Goal: Task Accomplishment & Management: Manage account settings

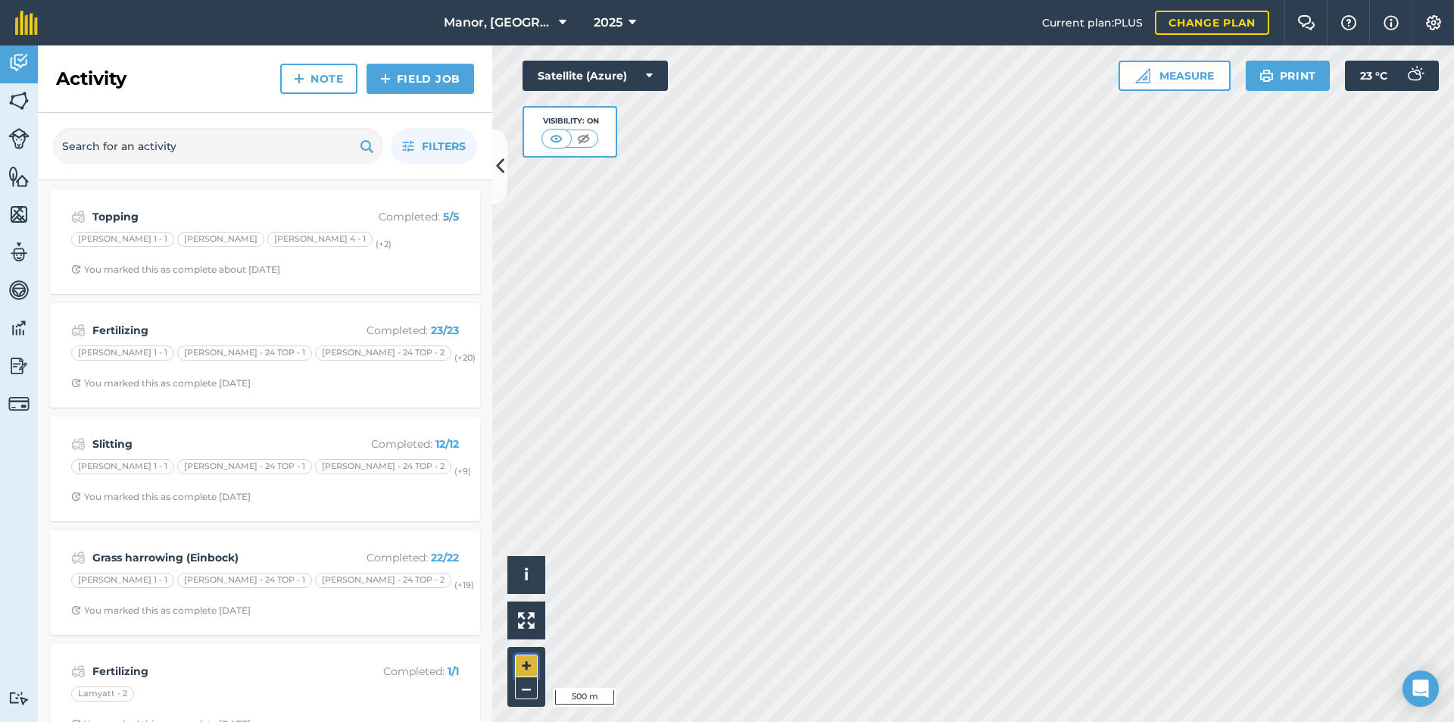
click at [525, 669] on button "+" at bounding box center [526, 665] width 23 height 23
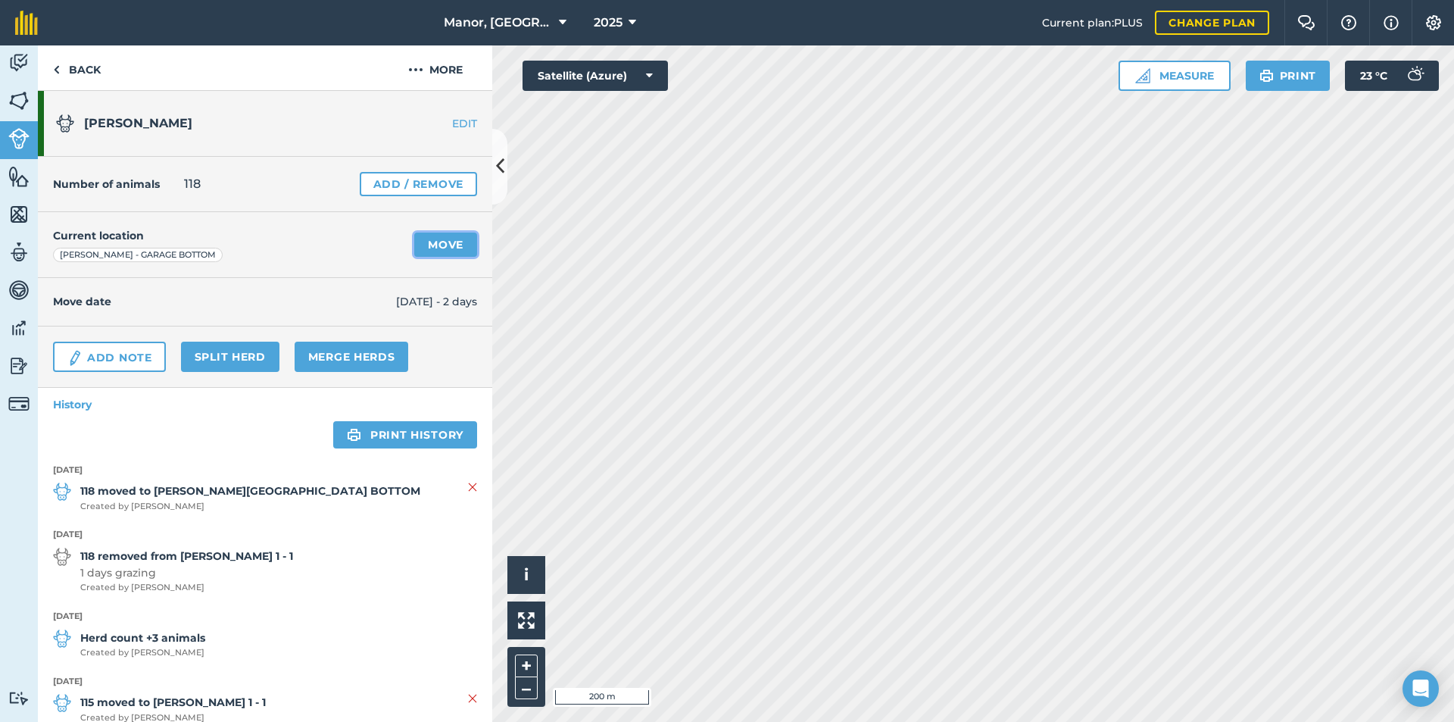
click at [454, 245] on link "Move" at bounding box center [445, 244] width 63 height 24
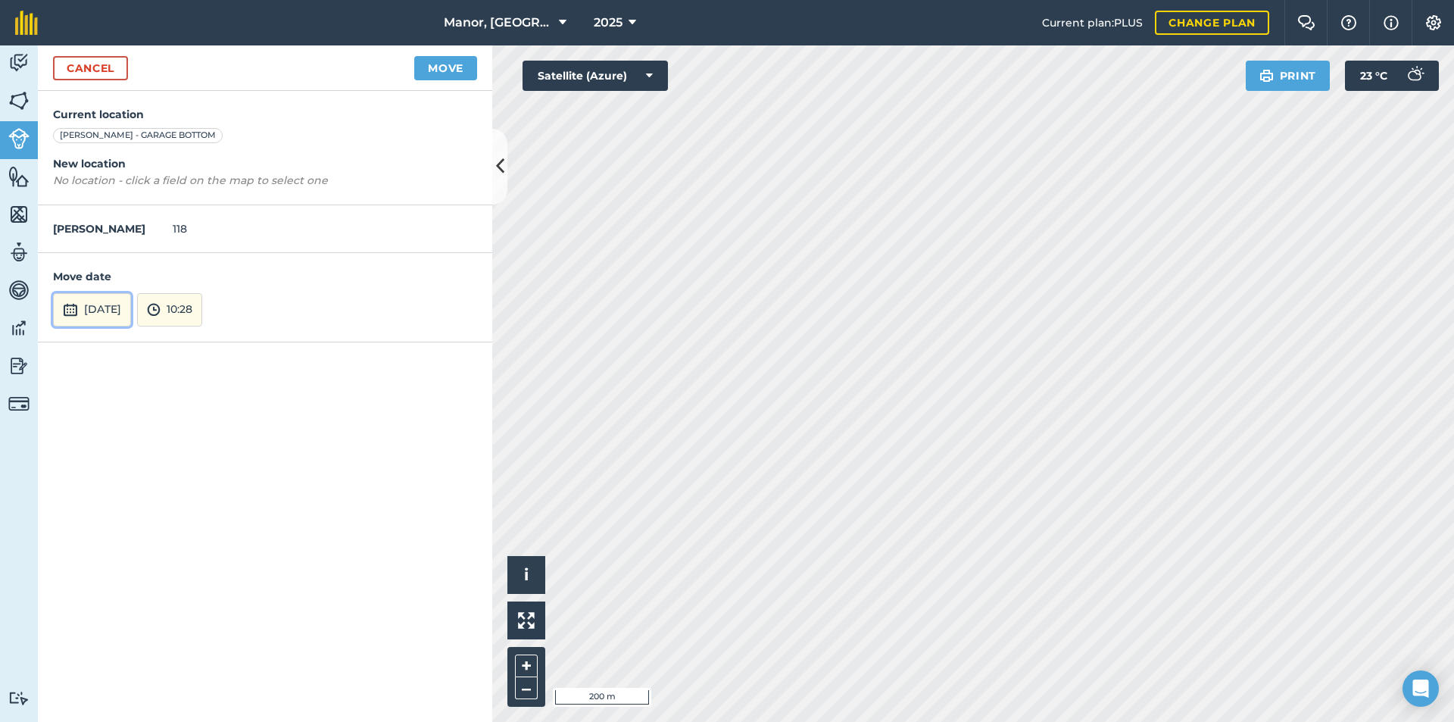
click at [131, 308] on button "[DATE]" at bounding box center [92, 309] width 78 height 33
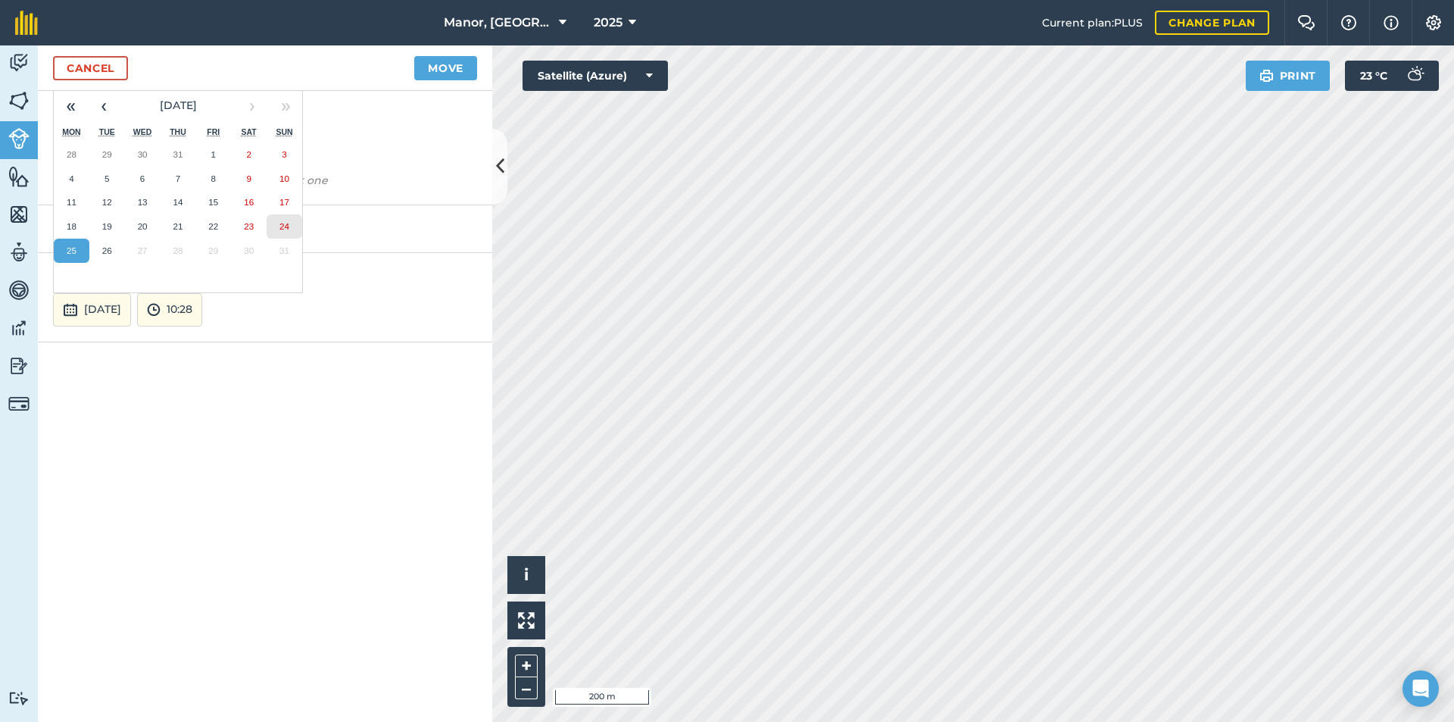
click at [280, 223] on abbr "24" at bounding box center [284, 226] width 10 height 10
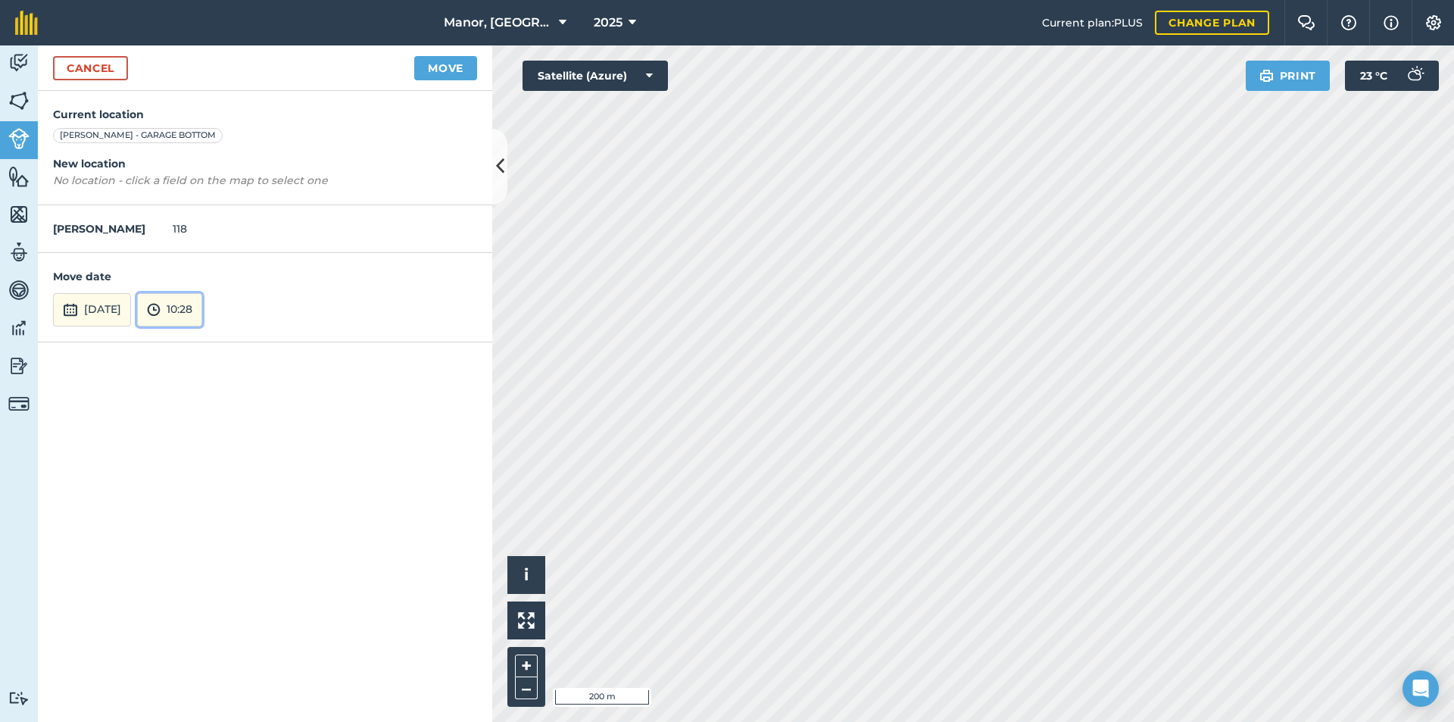
click at [202, 308] on button "10:28" at bounding box center [169, 309] width 65 height 33
click at [209, 229] on button "05:00" at bounding box center [173, 227] width 71 height 24
click at [445, 69] on button "Move" at bounding box center [445, 68] width 63 height 24
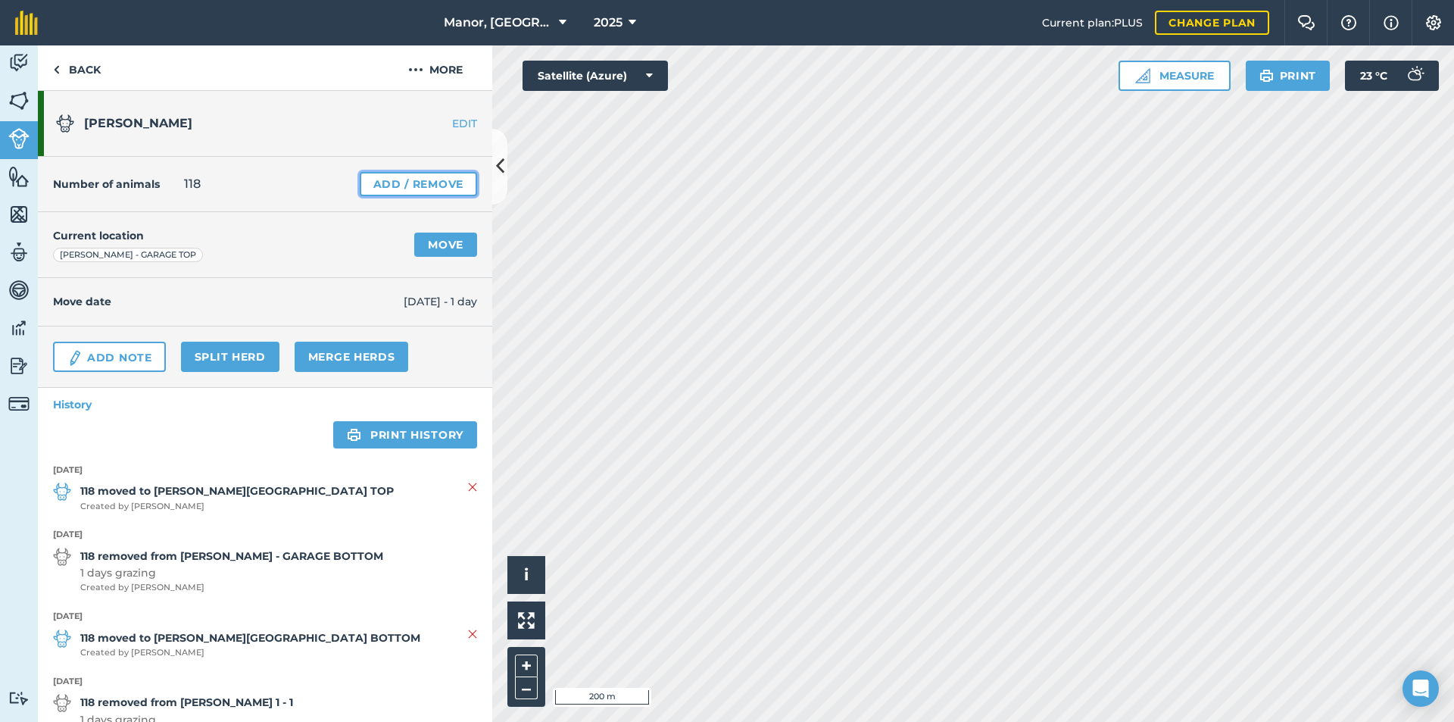
click at [405, 182] on link "Add / Remove" at bounding box center [418, 184] width 117 height 24
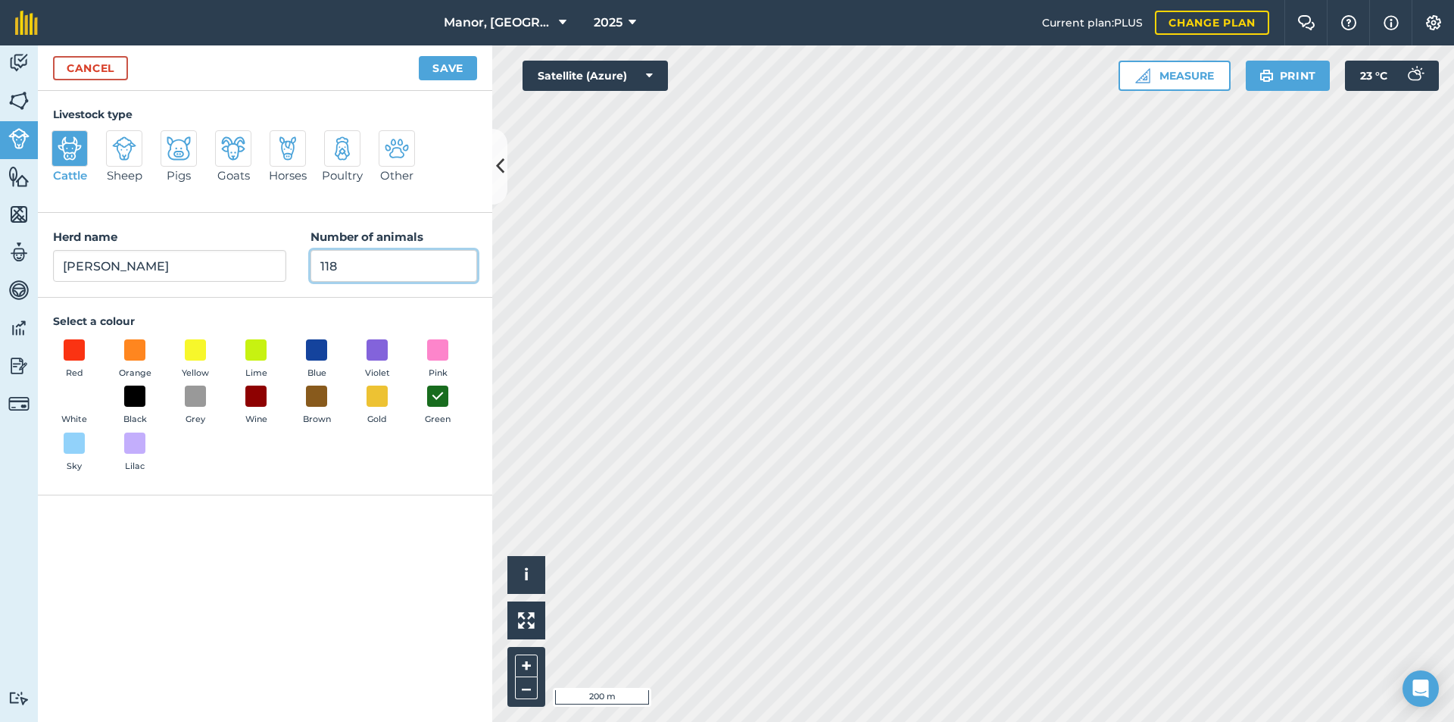
click at [379, 258] on input "118" at bounding box center [393, 266] width 167 height 32
type input "119"
click at [445, 64] on button "Save" at bounding box center [448, 68] width 58 height 24
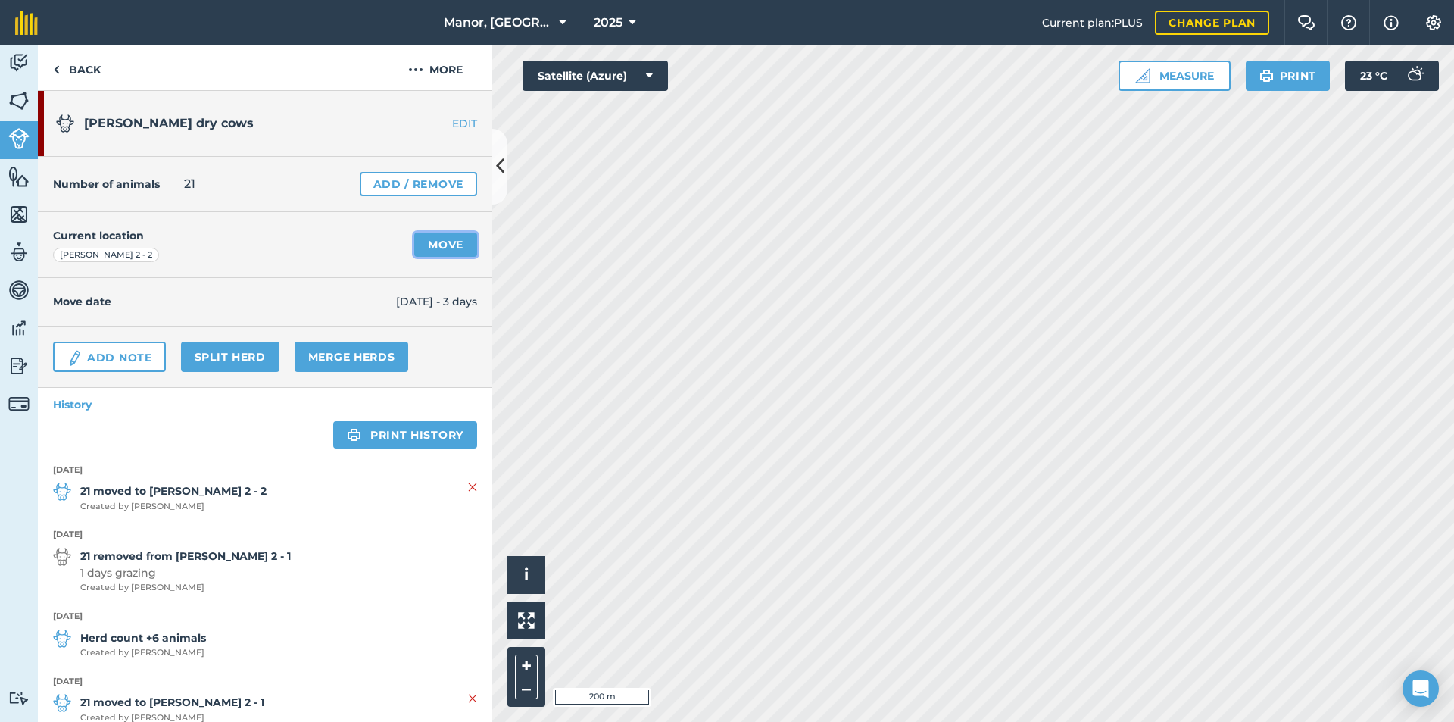
click at [424, 248] on link "Move" at bounding box center [445, 244] width 63 height 24
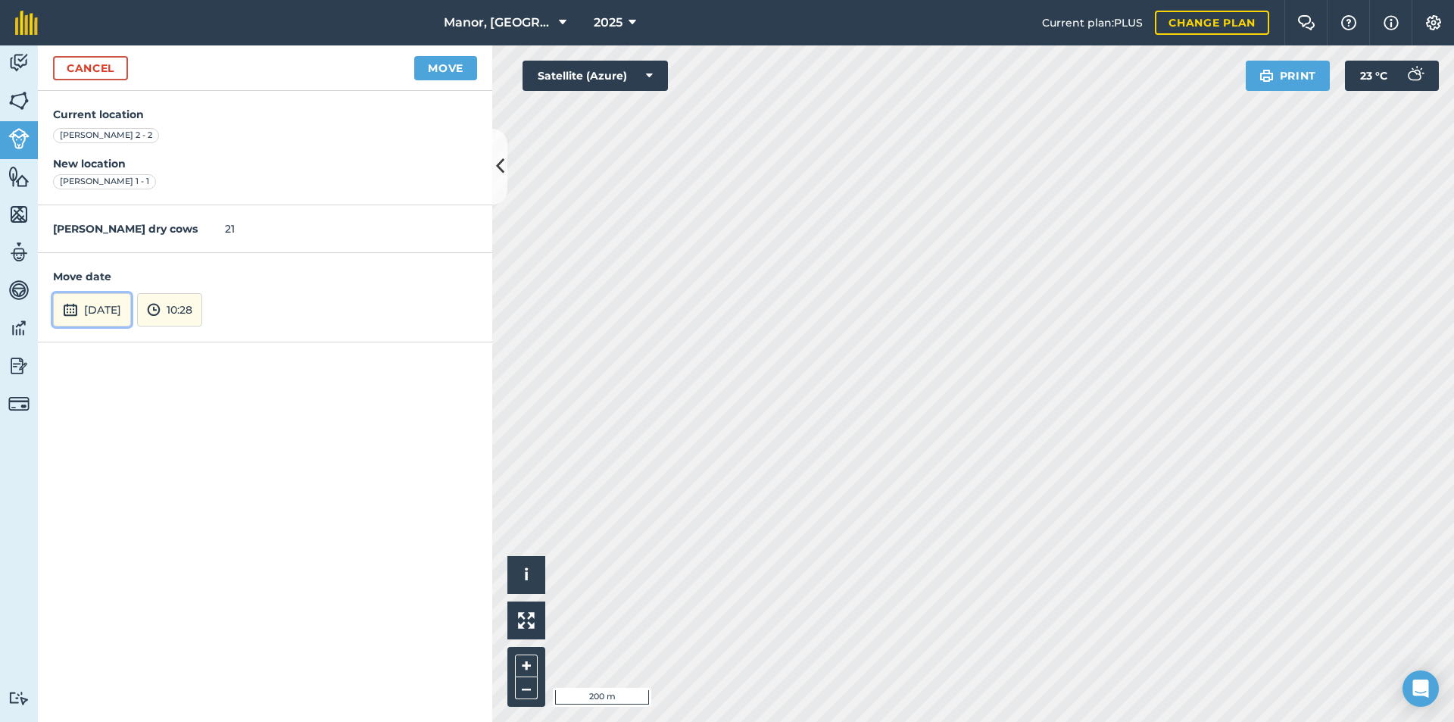
click at [131, 310] on button "[DATE]" at bounding box center [92, 309] width 78 height 33
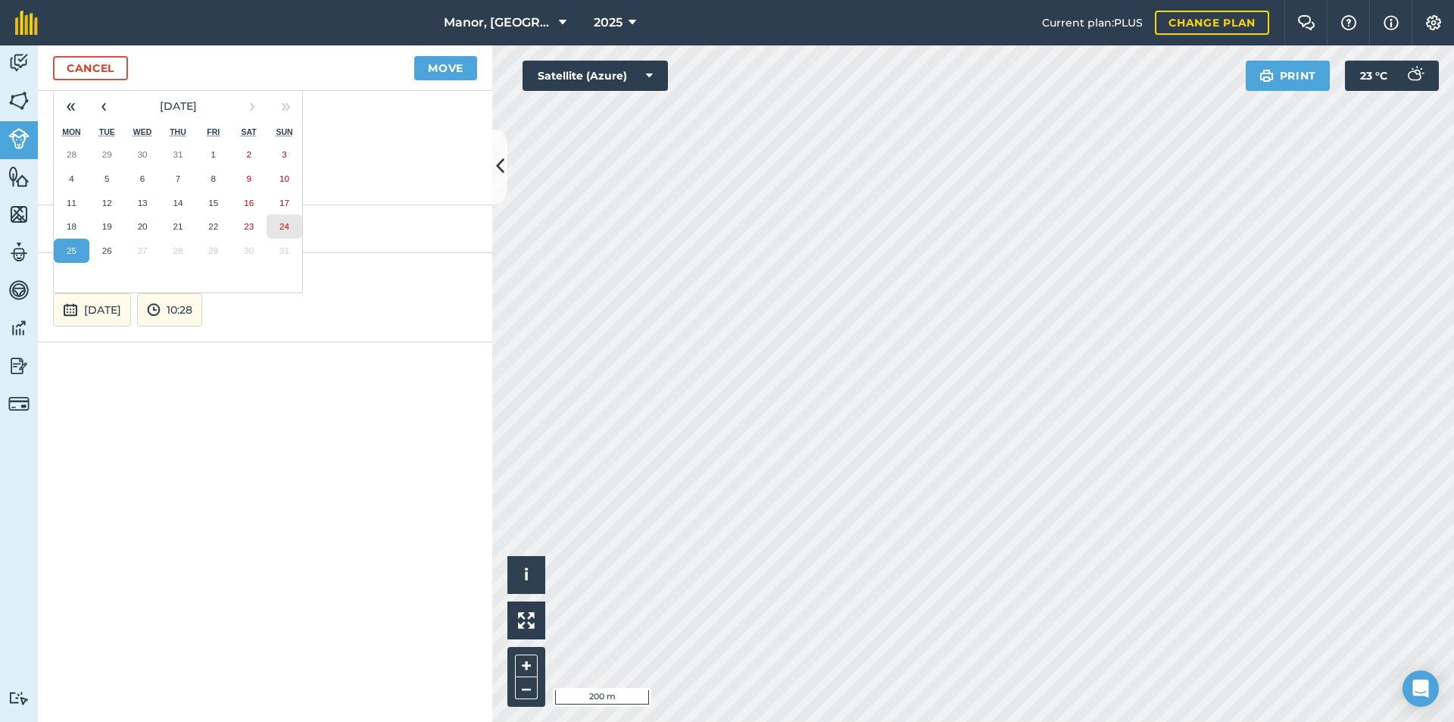
click at [288, 229] on abbr "24" at bounding box center [284, 226] width 10 height 10
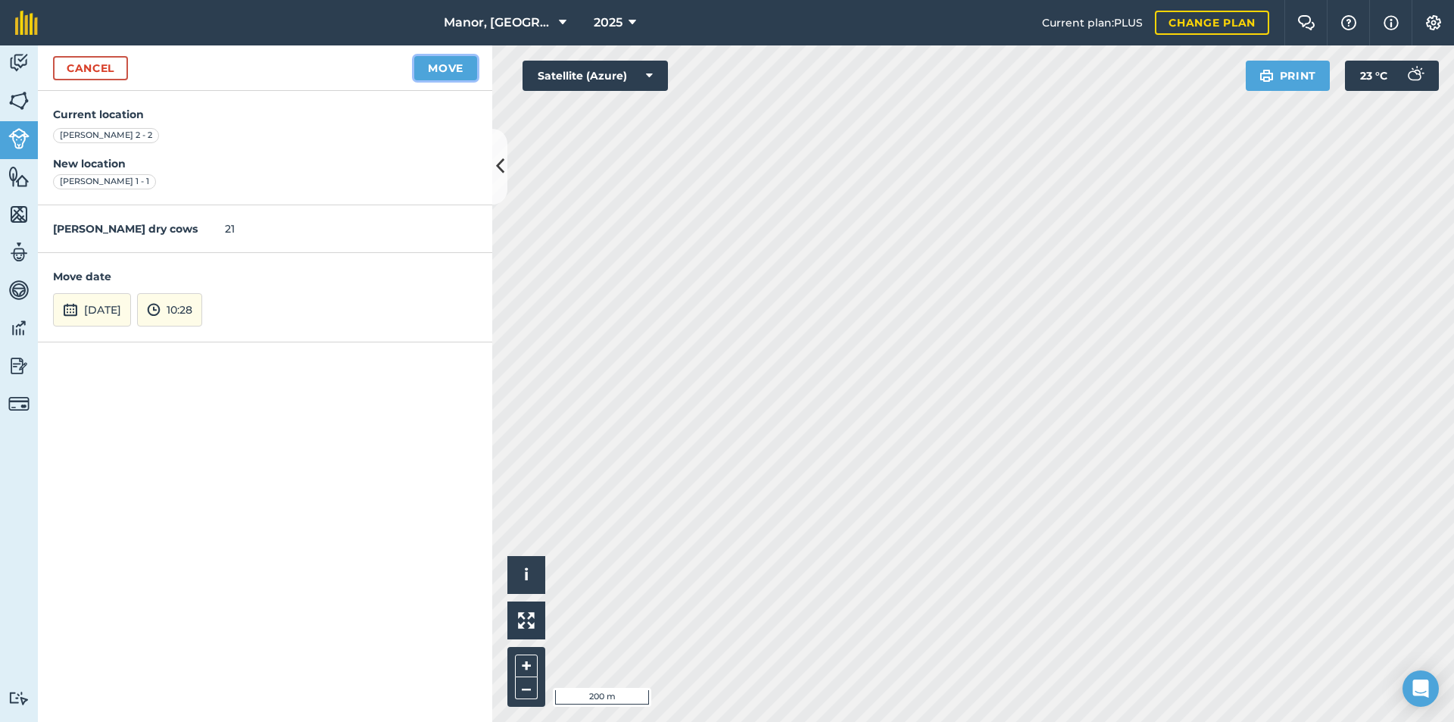
click at [429, 72] on button "Move" at bounding box center [445, 68] width 63 height 24
